Goal: Check status: Check status

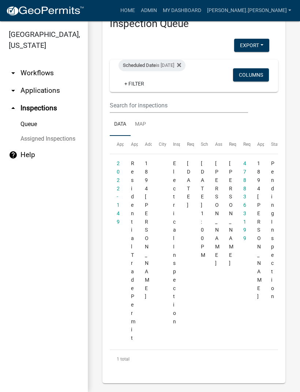
scroll to position [25, 0]
click at [118, 210] on link "2022-149" at bounding box center [118, 193] width 3 height 64
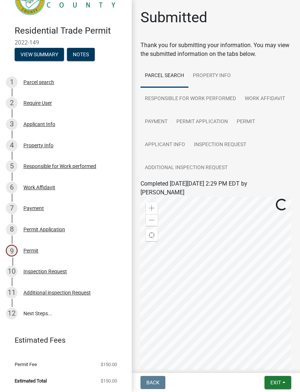
scroll to position [26, 0]
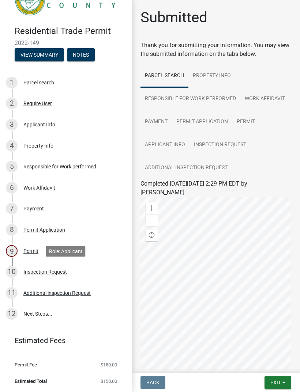
click at [52, 272] on div "Inspection Request" at bounding box center [44, 271] width 43 height 5
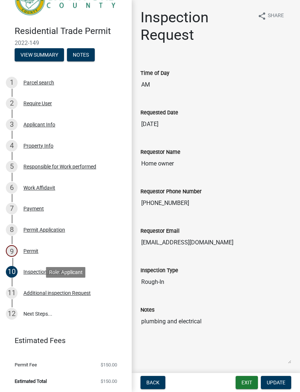
click at [78, 296] on div "11 Additional inspection Request" at bounding box center [63, 293] width 114 height 12
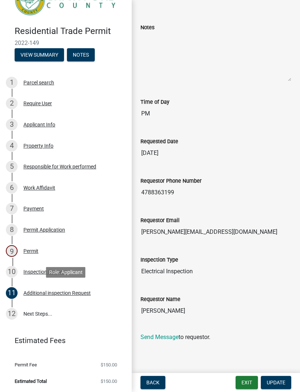
scroll to position [63, 0]
click at [43, 313] on link "12 Next Steps..." at bounding box center [66, 314] width 132 height 21
click at [56, 270] on div "Inspection Request" at bounding box center [44, 271] width 43 height 5
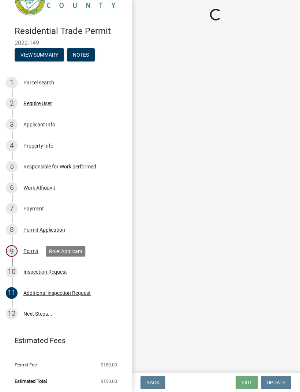
scroll to position [0, 0]
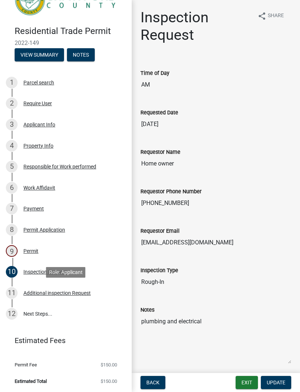
click at [64, 296] on div "11 Additional inspection Request" at bounding box center [63, 293] width 114 height 12
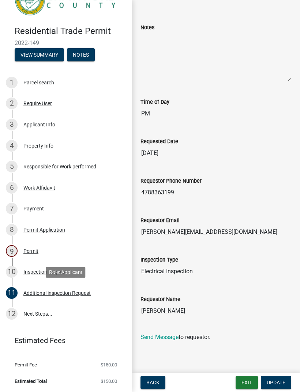
scroll to position [63, 0]
click at [32, 276] on div "10 Inspection Request" at bounding box center [63, 272] width 114 height 12
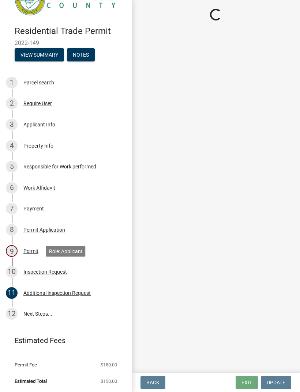
scroll to position [0, 0]
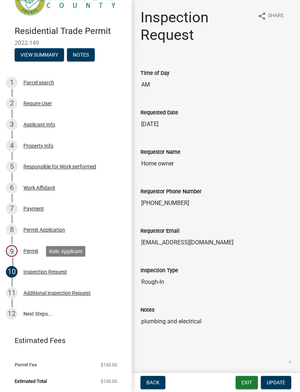
click at [70, 295] on div "Additional inspection Request" at bounding box center [56, 293] width 67 height 5
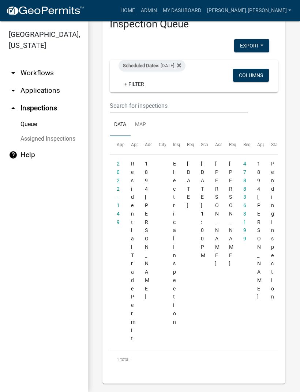
scroll to position [25, 0]
